Goal: Task Accomplishment & Management: Use online tool/utility

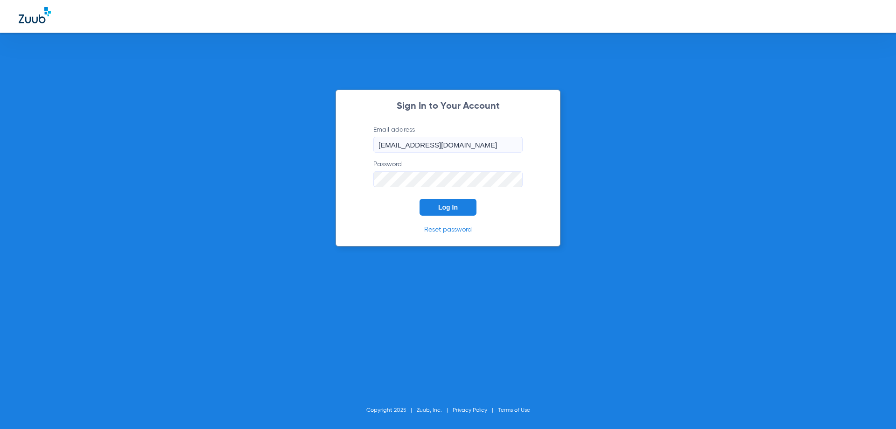
click at [447, 139] on input "[EMAIL_ADDRESS][DOMAIN_NAME]" at bounding box center [447, 145] width 149 height 16
type input "[EMAIL_ADDRESS][DOMAIN_NAME]"
click at [446, 214] on button "Log In" at bounding box center [447, 207] width 57 height 17
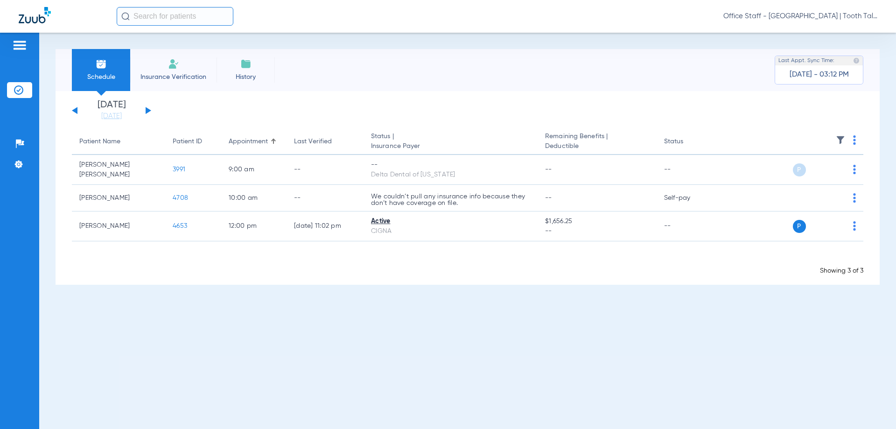
click at [146, 110] on button at bounding box center [149, 110] width 6 height 7
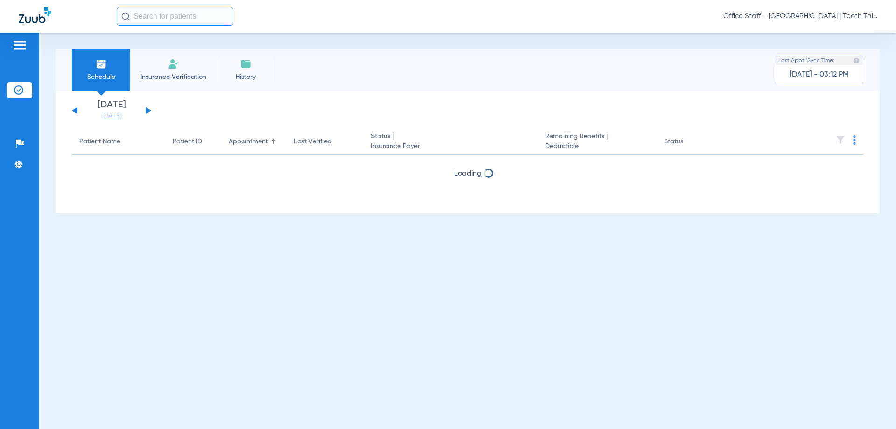
click at [146, 110] on button at bounding box center [149, 110] width 6 height 7
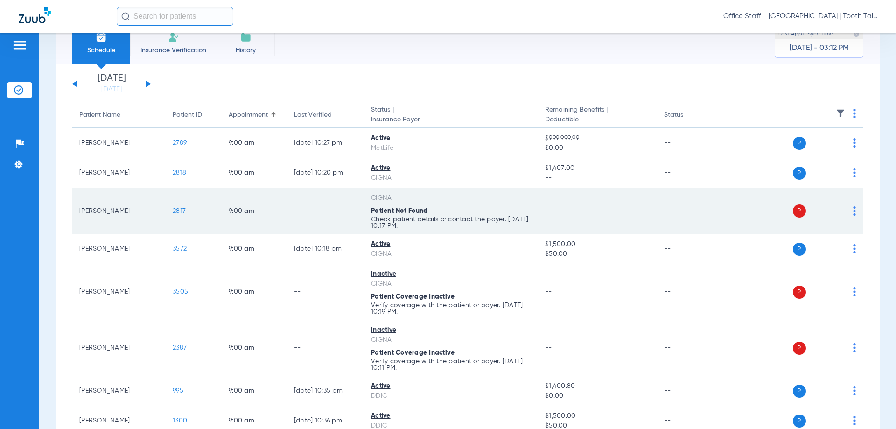
scroll to position [47, 0]
